Goal: Information Seeking & Learning: Check status

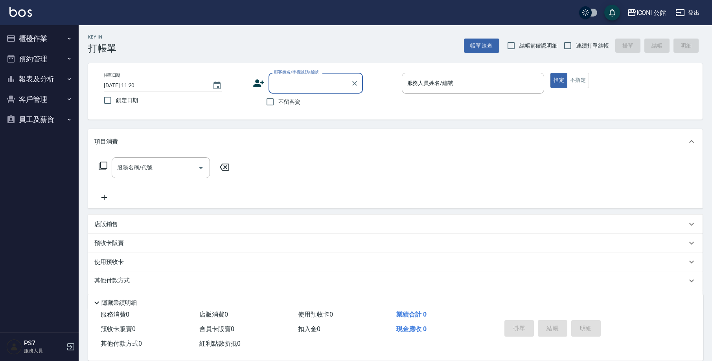
click at [39, 44] on button "櫃檯作業" at bounding box center [39, 38] width 72 height 20
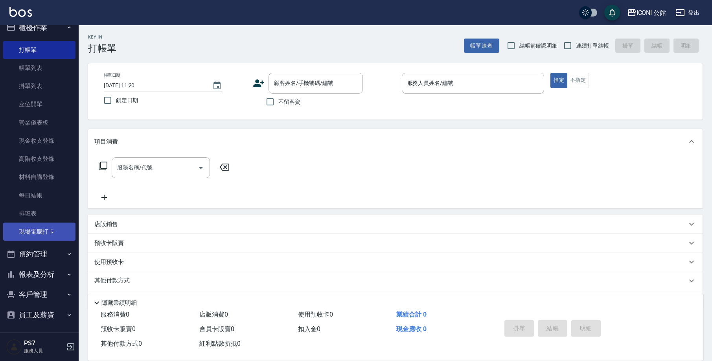
scroll to position [24, 0]
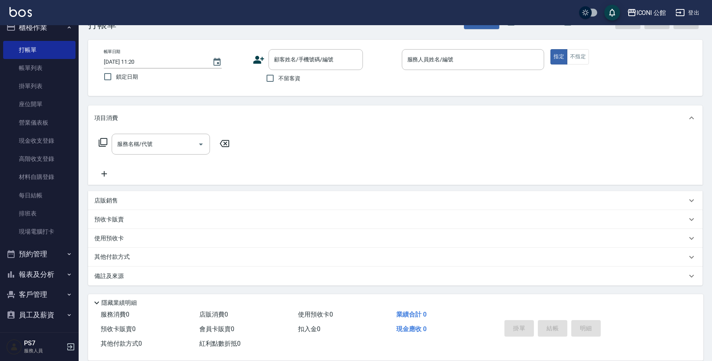
click at [57, 279] on button "報表及分析" at bounding box center [39, 274] width 72 height 20
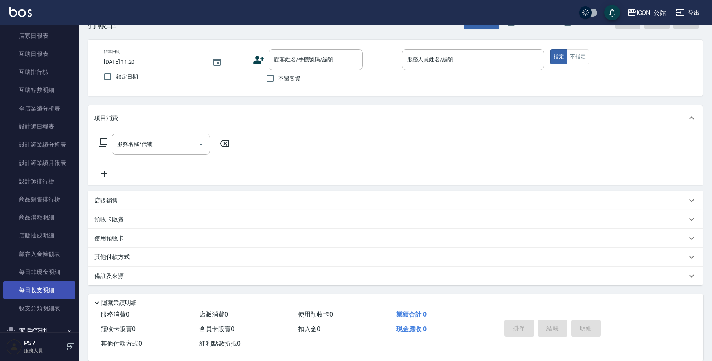
scroll to position [302, 0]
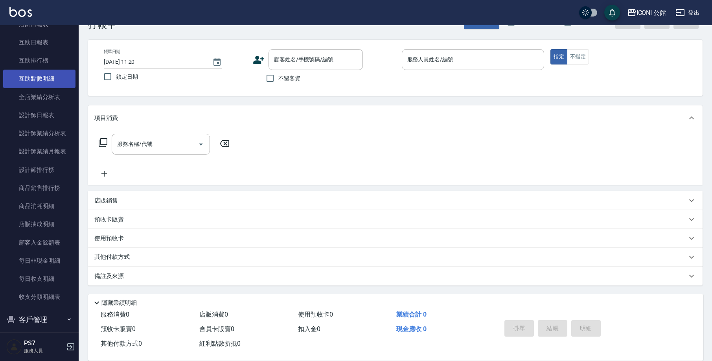
click at [48, 70] on link "互助點數明細" at bounding box center [39, 79] width 72 height 18
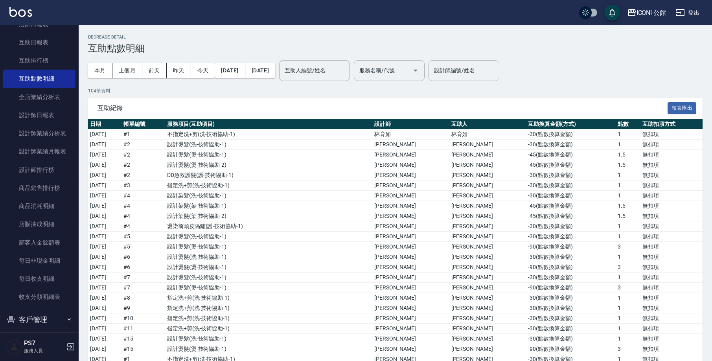
click at [345, 81] on div "本月 上個月 [DATE] [DATE] [DATE] [DATE] [DATE] 互助人編號/姓名 互助人編號/姓名 服務名稱/代號 服務名稱/代號" at bounding box center [256, 70] width 336 height 33
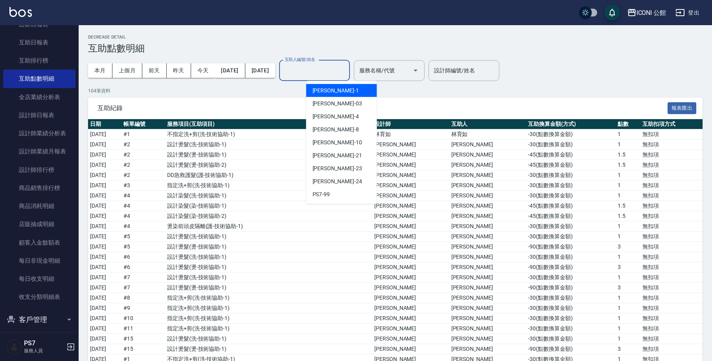
click at [346, 76] on input "互助人編號/姓名" at bounding box center [315, 71] width 64 height 14
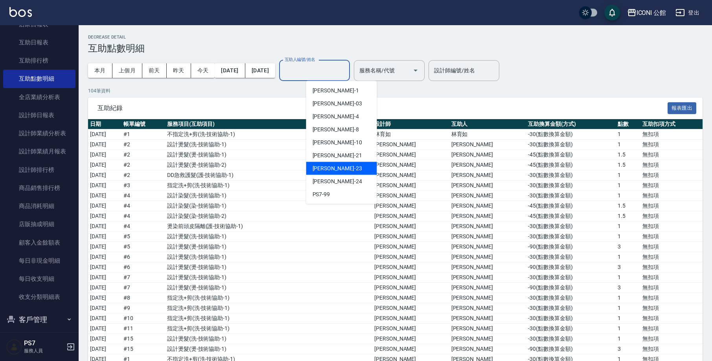
click at [333, 167] on div "[PERSON_NAME] -23" at bounding box center [341, 168] width 71 height 13
type input "[PERSON_NAME]-23"
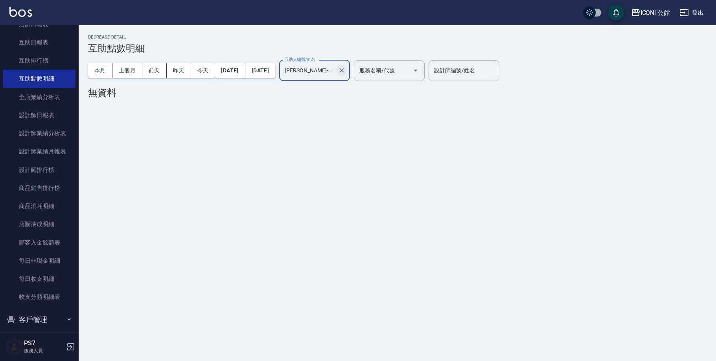
click at [346, 73] on icon "Clear" at bounding box center [342, 70] width 8 height 8
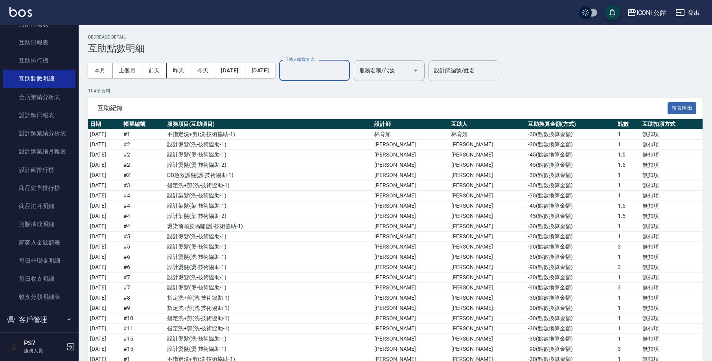
click at [335, 74] on input "互助人編號/姓名" at bounding box center [315, 71] width 64 height 14
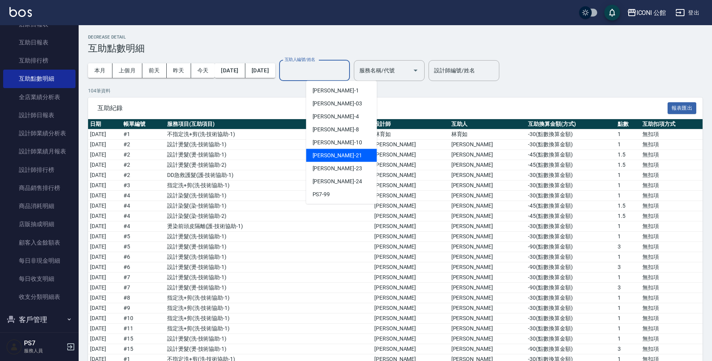
click at [333, 159] on div "[PERSON_NAME] -21" at bounding box center [341, 155] width 71 height 13
type input "[PERSON_NAME]-21"
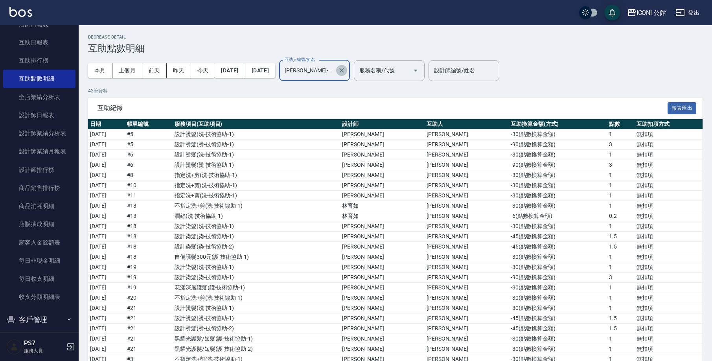
click at [346, 70] on icon "Clear" at bounding box center [342, 70] width 8 height 8
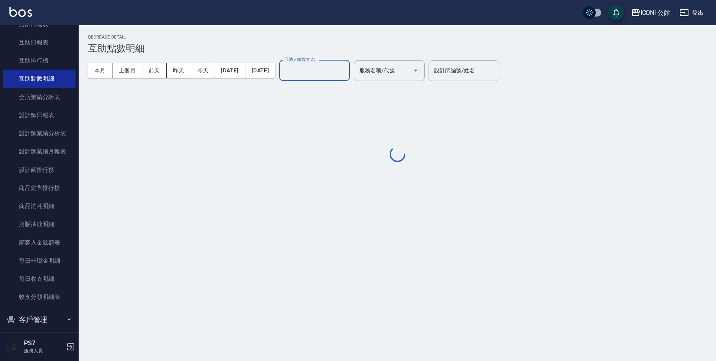
click at [339, 72] on input "互助人編號/姓名" at bounding box center [315, 71] width 64 height 14
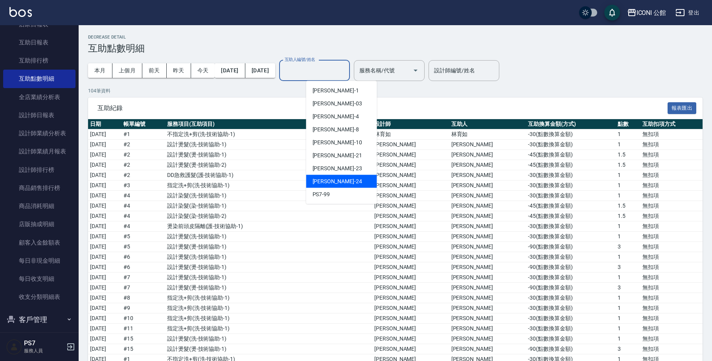
click at [340, 178] on div "[PERSON_NAME] -24" at bounding box center [341, 181] width 71 height 13
type input "[PERSON_NAME]-24"
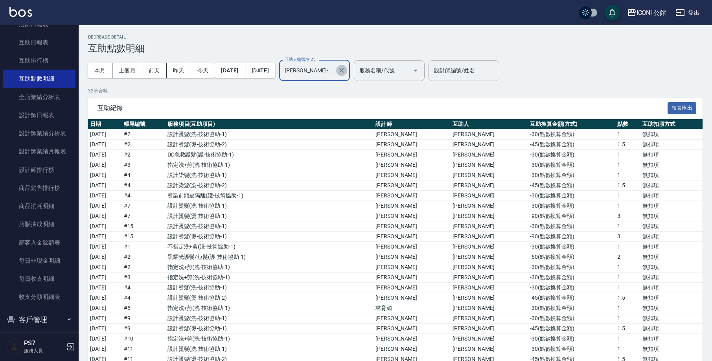
click at [346, 70] on icon "Clear" at bounding box center [342, 70] width 8 height 8
click at [330, 64] on input "互助人編號/姓名" at bounding box center [315, 71] width 64 height 14
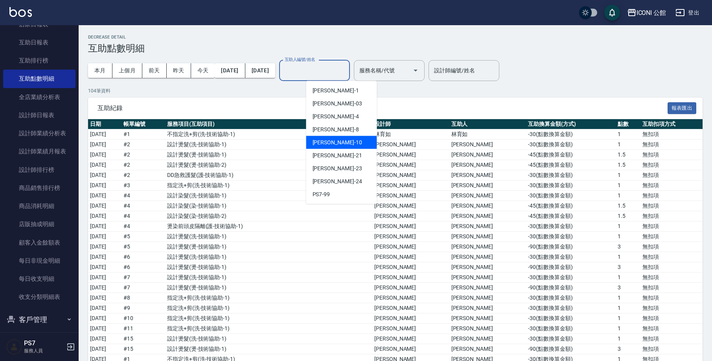
click at [343, 142] on div "[PERSON_NAME] -10" at bounding box center [341, 142] width 71 height 13
type input "[PERSON_NAME]-10"
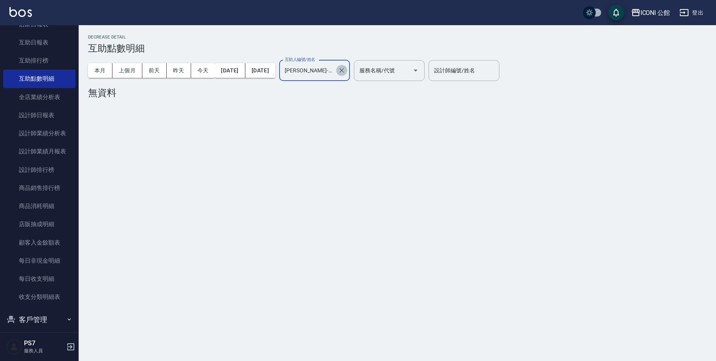
click at [346, 74] on icon "Clear" at bounding box center [342, 70] width 8 height 8
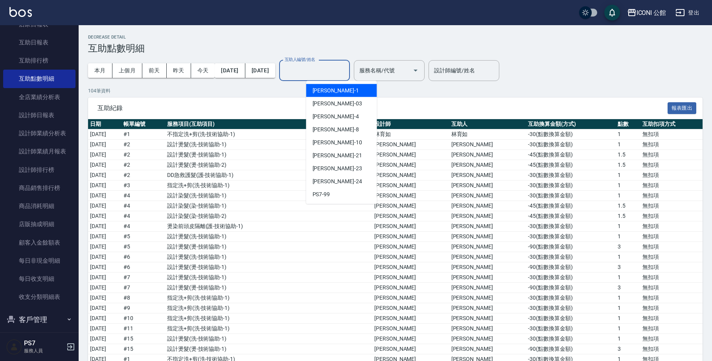
click at [346, 71] on input "互助人編號/姓名" at bounding box center [315, 71] width 64 height 14
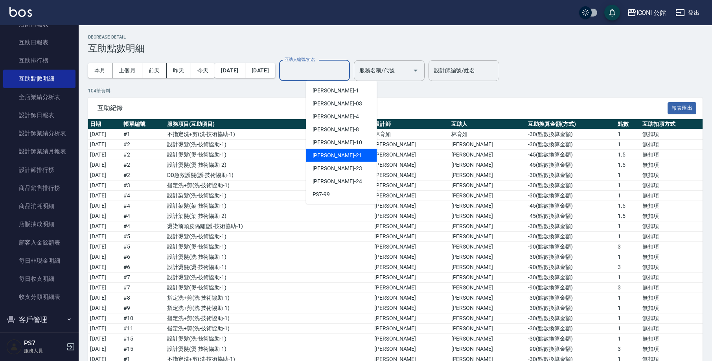
click at [345, 154] on div "[PERSON_NAME] -21" at bounding box center [341, 155] width 71 height 13
type input "[PERSON_NAME]-21"
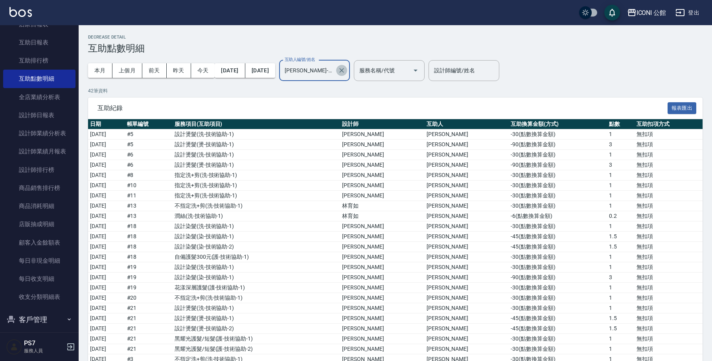
click at [346, 70] on icon "Clear" at bounding box center [342, 70] width 8 height 8
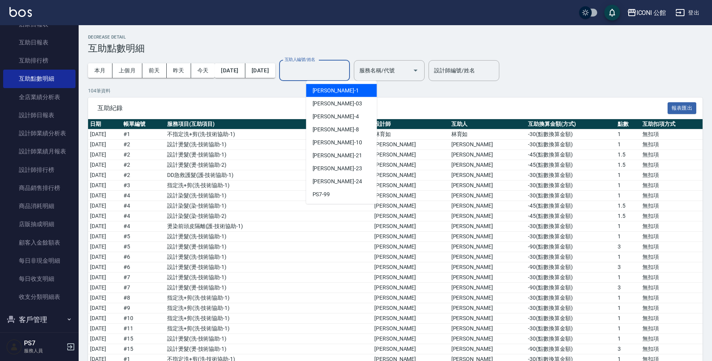
click at [346, 75] on input "互助人編號/姓名" at bounding box center [315, 71] width 64 height 14
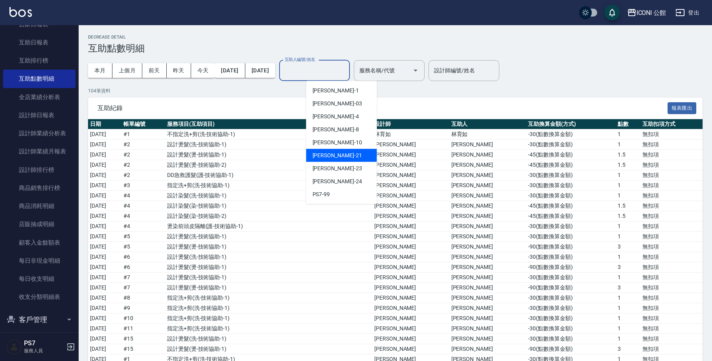
click at [337, 155] on div "[PERSON_NAME] -21" at bounding box center [341, 155] width 71 height 13
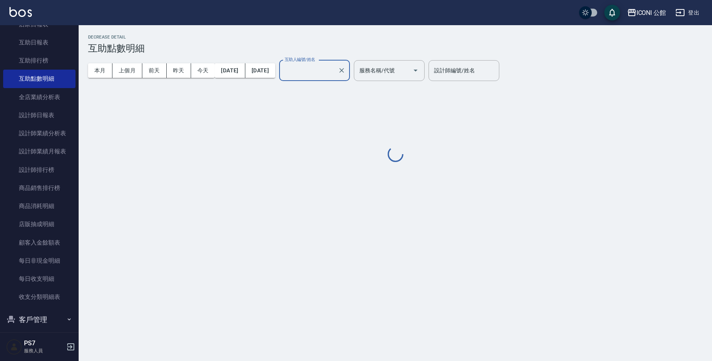
type input "[PERSON_NAME]-21"
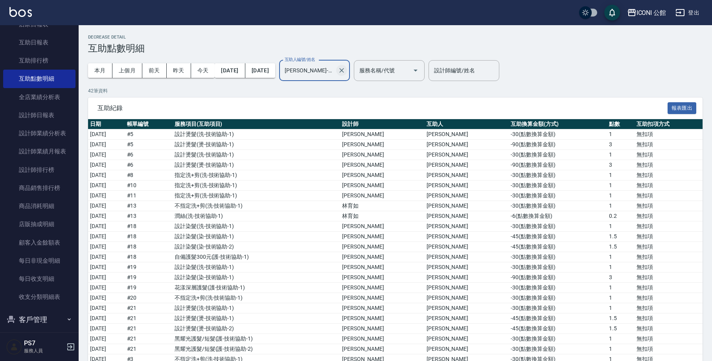
click at [346, 72] on icon "Clear" at bounding box center [342, 70] width 8 height 8
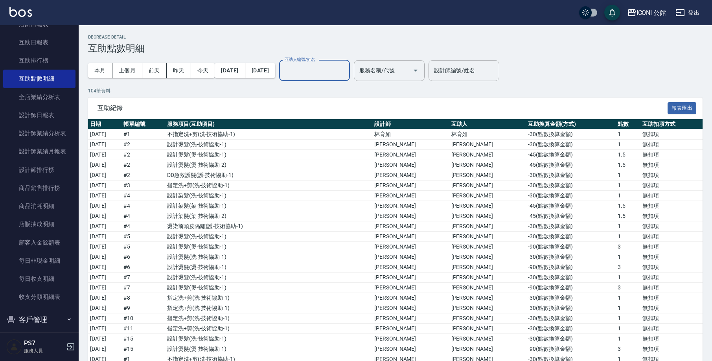
click at [346, 74] on input "互助人編號/姓名" at bounding box center [315, 71] width 64 height 14
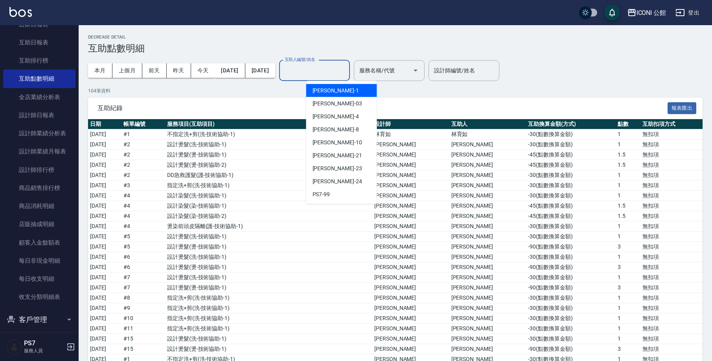
click at [345, 91] on div "[PERSON_NAME] -1" at bounding box center [341, 90] width 71 height 13
type input "[PERSON_NAME]-1"
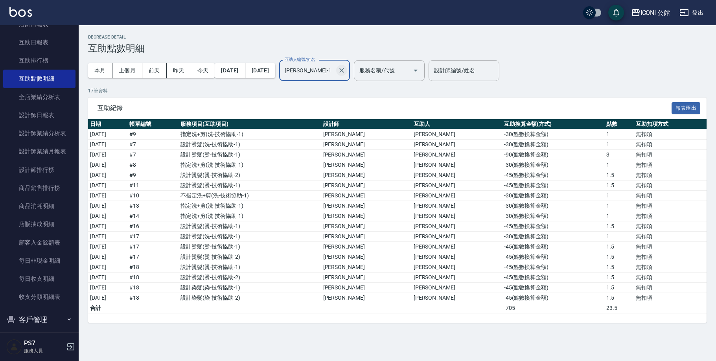
click at [346, 71] on icon "Clear" at bounding box center [342, 70] width 8 height 8
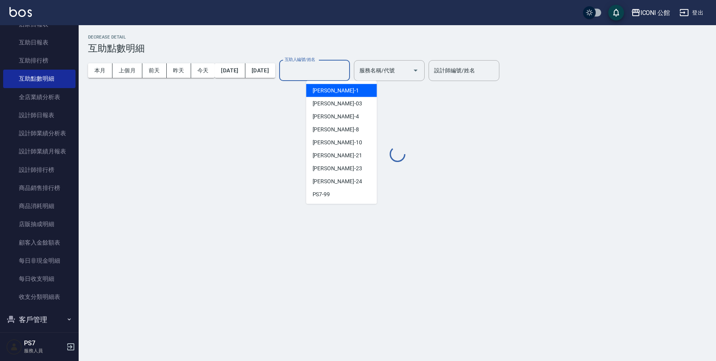
click at [344, 71] on input "互助人編號/姓名" at bounding box center [315, 71] width 64 height 14
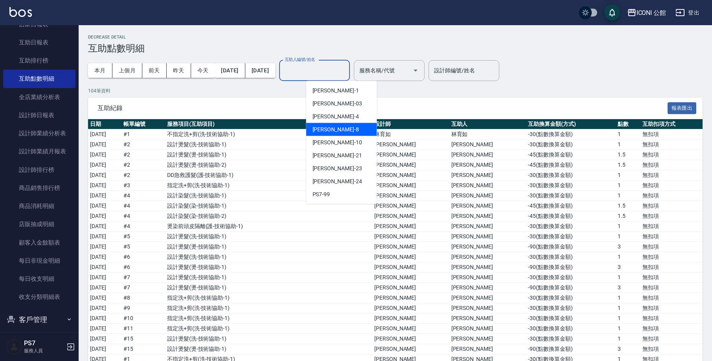
click at [336, 135] on div "Sandy -8" at bounding box center [341, 129] width 71 height 13
type input "Sandy-8"
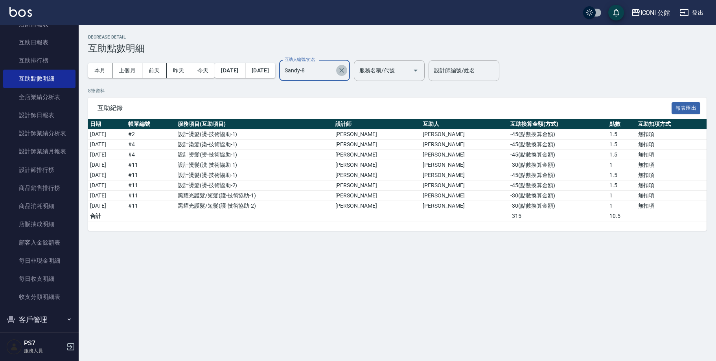
click at [346, 72] on icon "Clear" at bounding box center [342, 70] width 8 height 8
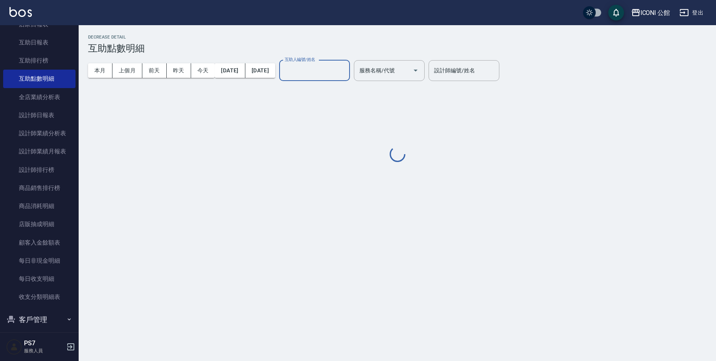
click at [333, 79] on div "互助人編號/姓名" at bounding box center [314, 70] width 71 height 21
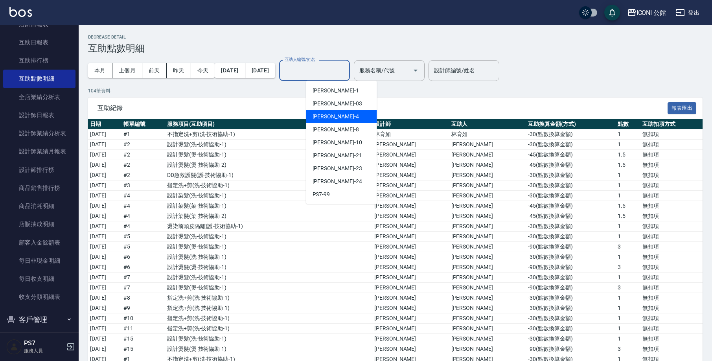
click at [328, 112] on div "Lina -4" at bounding box center [341, 116] width 71 height 13
type input "Lina-4"
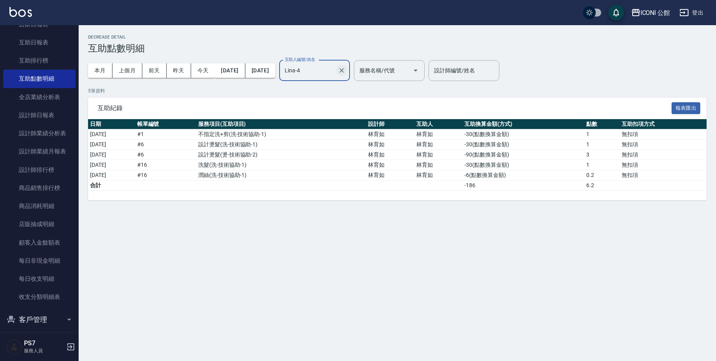
click at [347, 70] on button "Clear" at bounding box center [341, 70] width 11 height 11
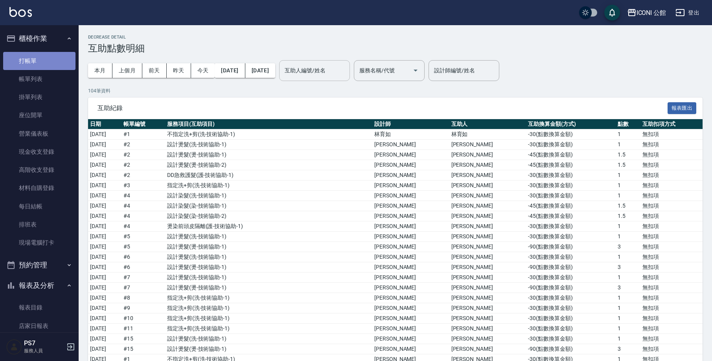
click at [59, 60] on link "打帳單" at bounding box center [39, 61] width 72 height 18
